Goal: Use online tool/utility: Utilize a website feature to perform a specific function

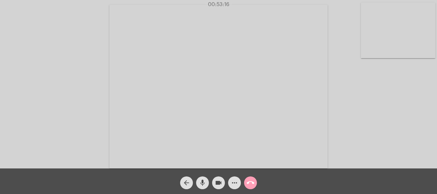
click at [250, 185] on mat-icon "call_end" at bounding box center [251, 183] width 8 height 8
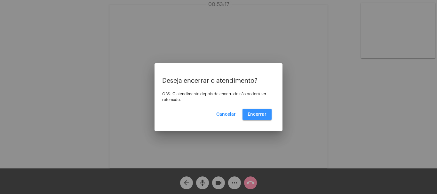
click at [258, 113] on span "Encerrar" at bounding box center [257, 114] width 19 height 4
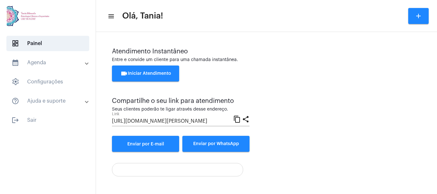
scroll to position [45, 0]
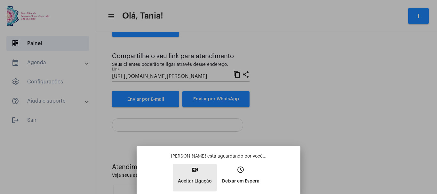
click at [195, 169] on mat-icon "video_call" at bounding box center [195, 170] width 8 height 8
